Goal: Check status

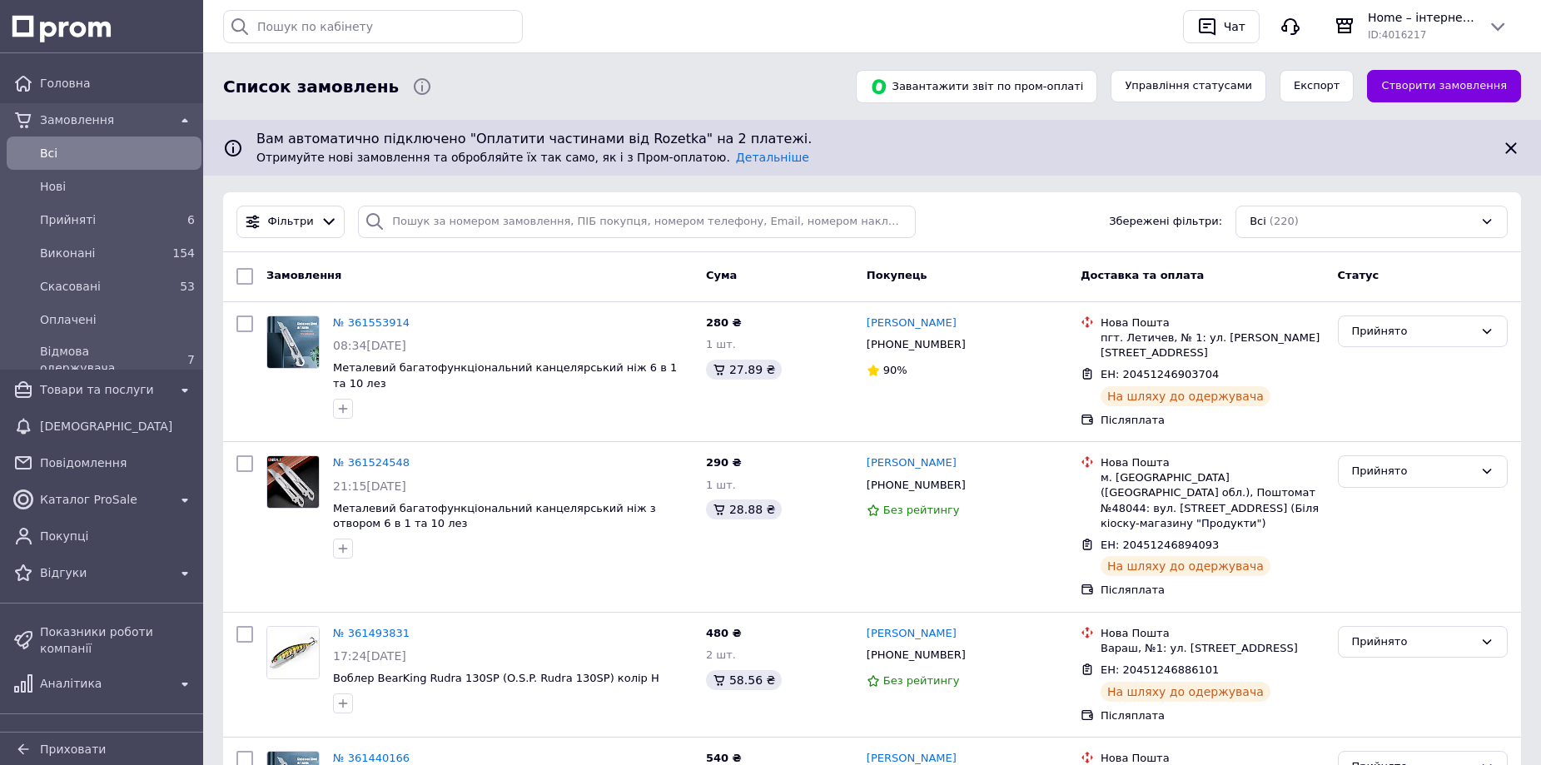
click at [364, 322] on link "№ 361553914" at bounding box center [371, 322] width 77 height 12
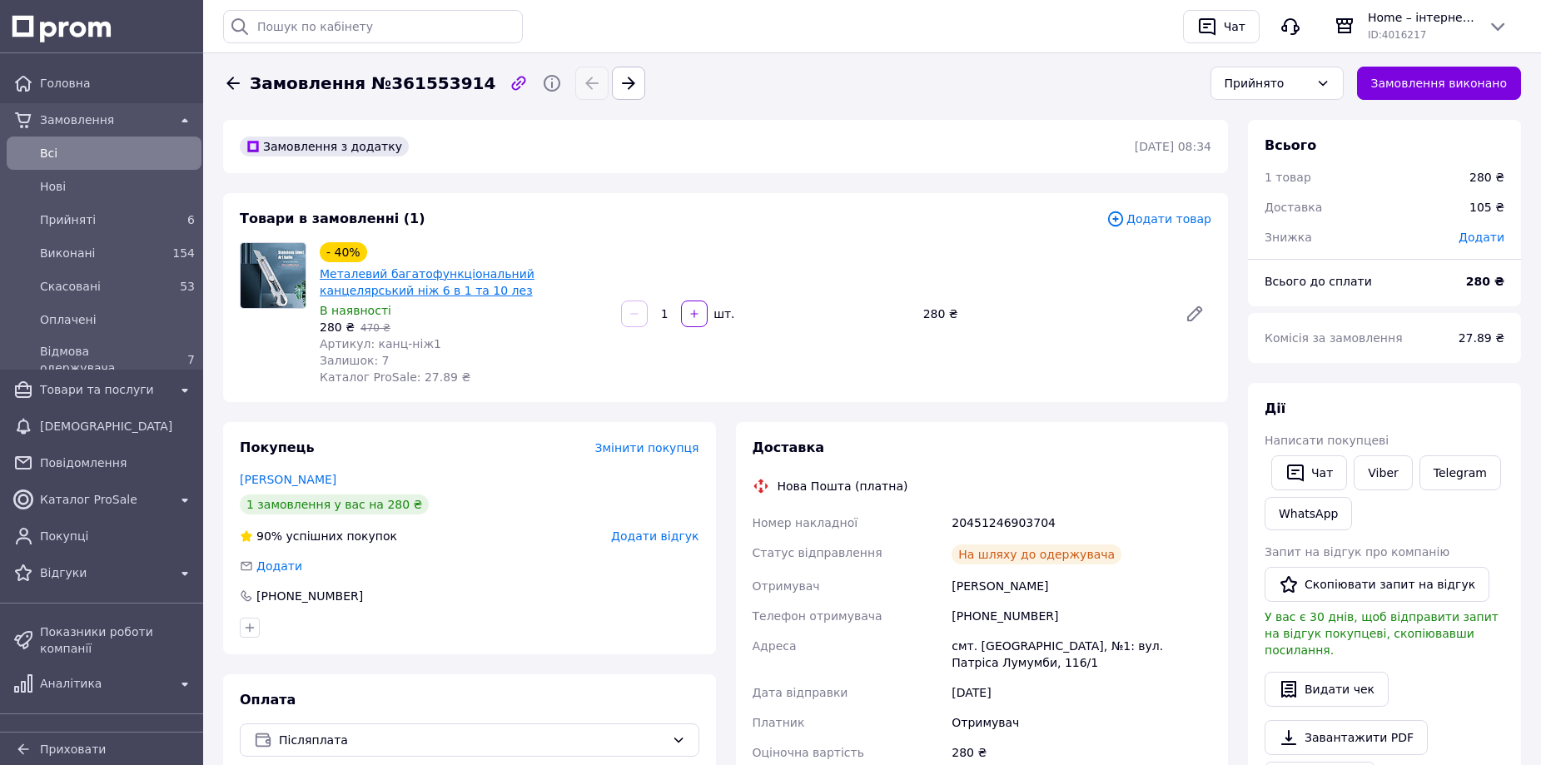
click at [407, 275] on link "Металевий багатофункціональний канцелярський ніж 6 в 1 та 10 лез" at bounding box center [427, 282] width 215 height 30
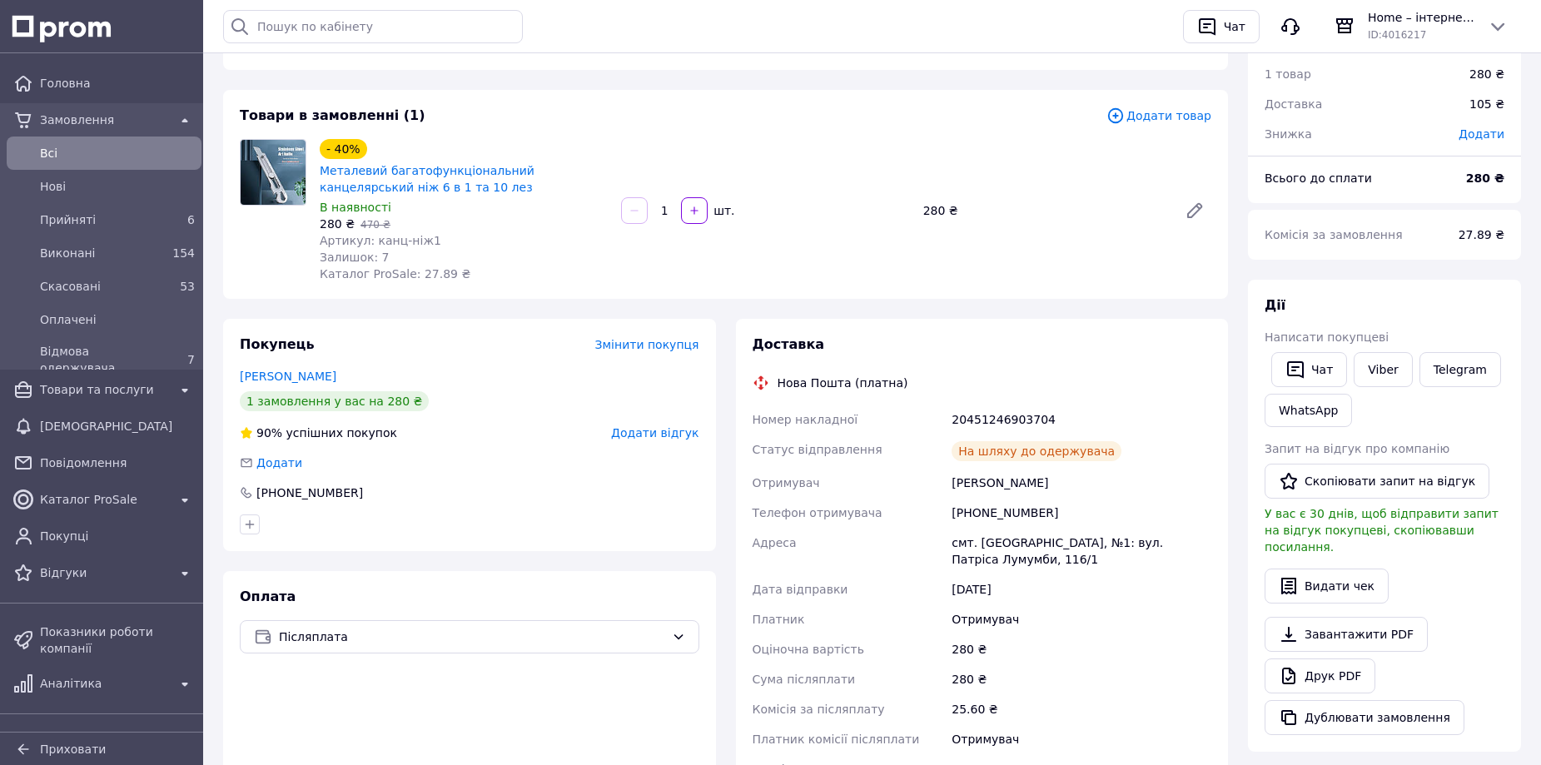
scroll to position [82, 0]
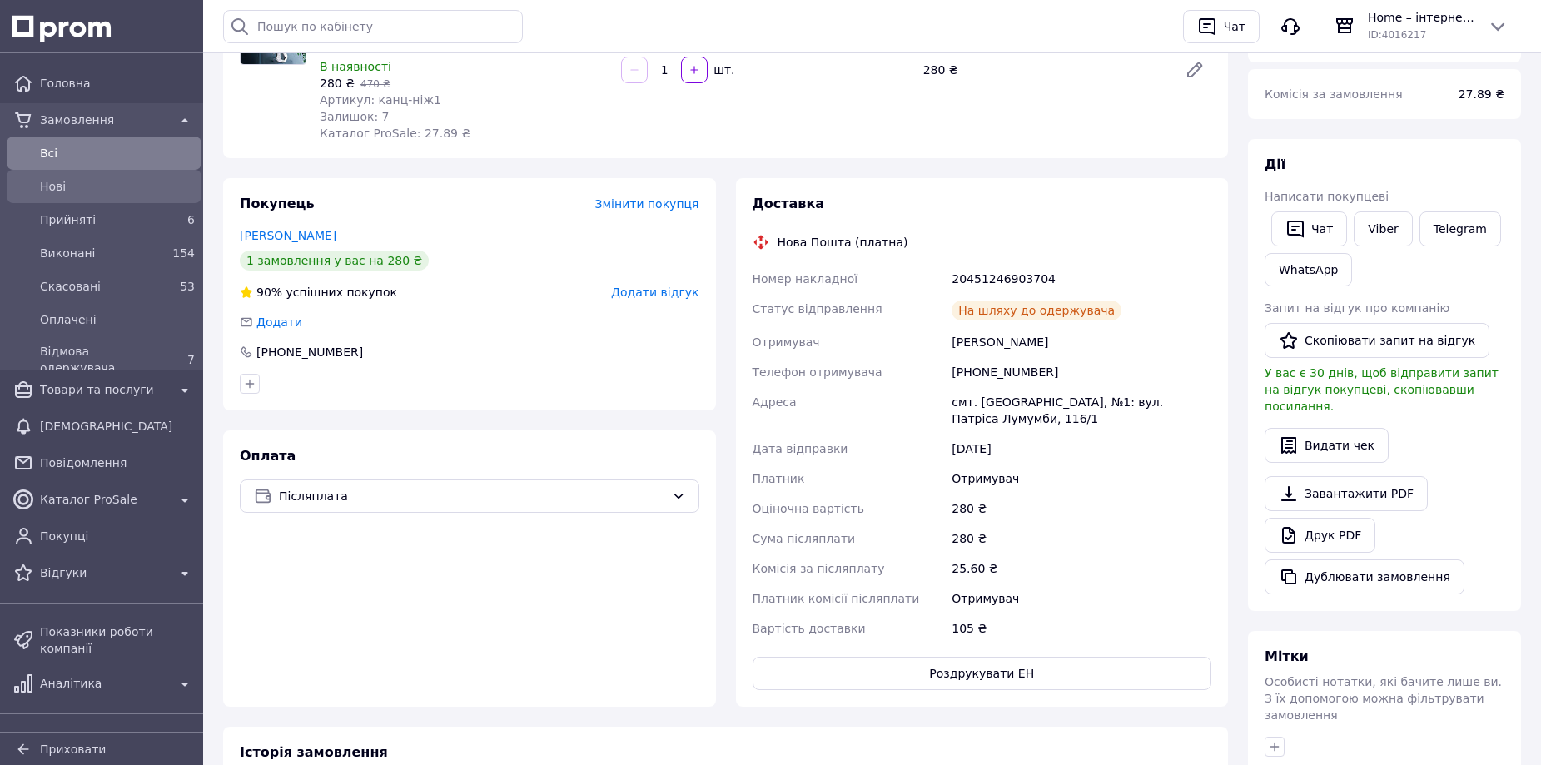
scroll to position [248, 0]
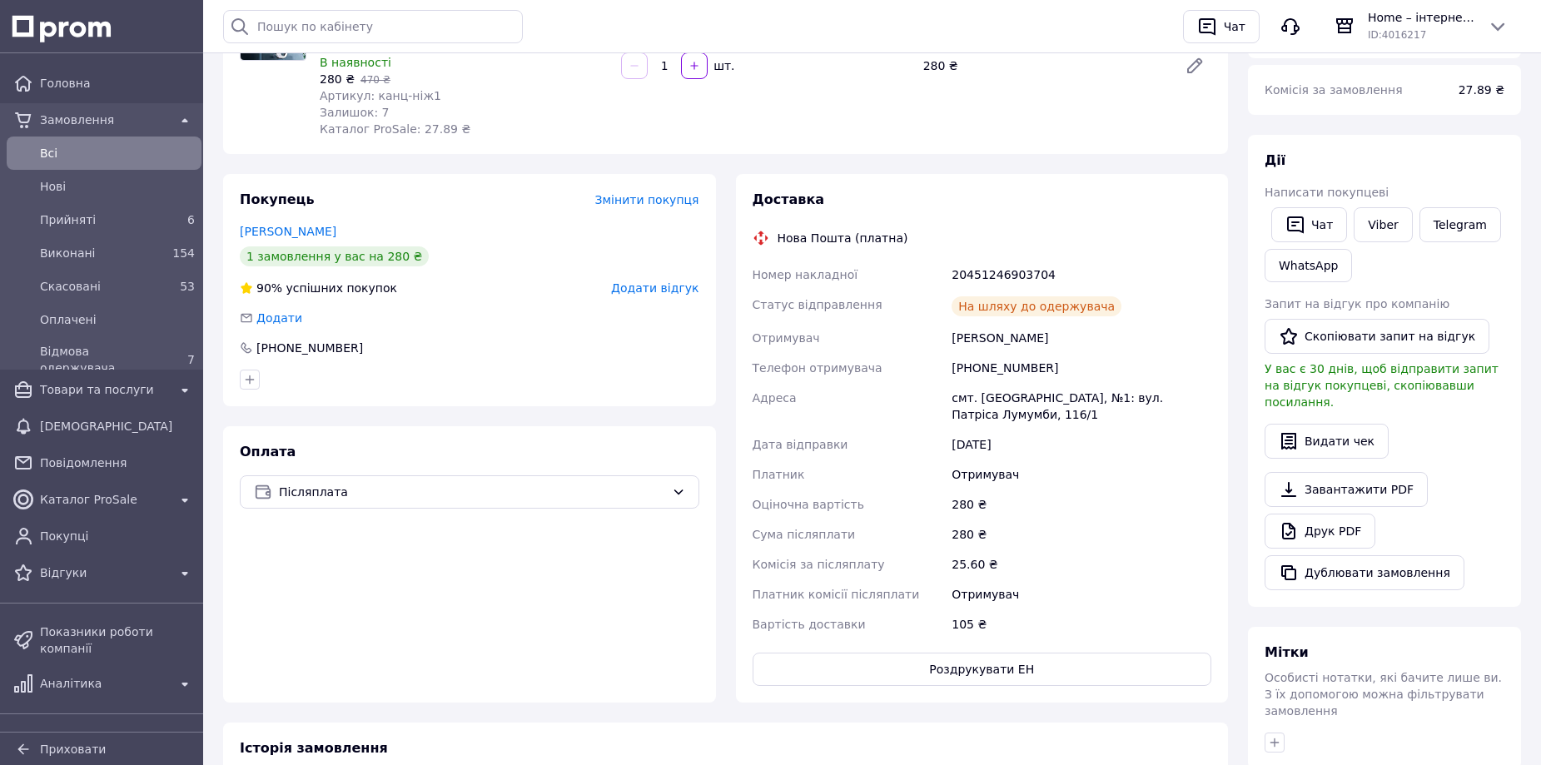
click at [83, 147] on span "Всi" at bounding box center [117, 153] width 155 height 17
